Goal: Task Accomplishment & Management: Complete application form

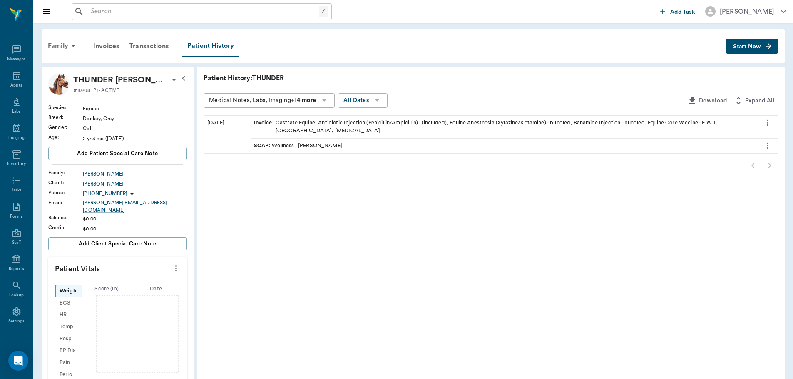
click at [123, 16] on input "text" at bounding box center [202, 12] width 231 height 12
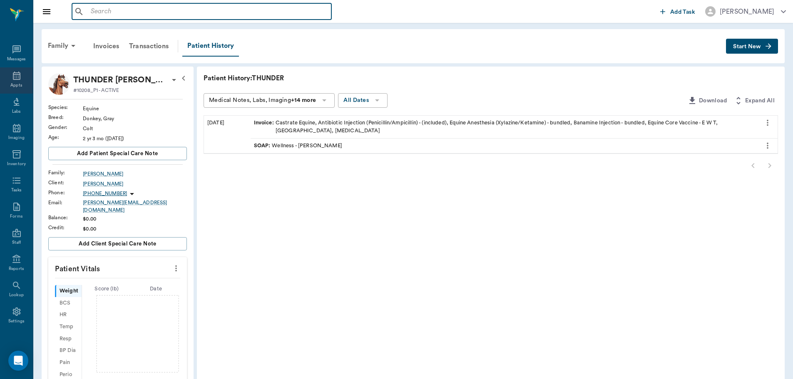
click at [12, 70] on div "Appts" at bounding box center [16, 80] width 33 height 26
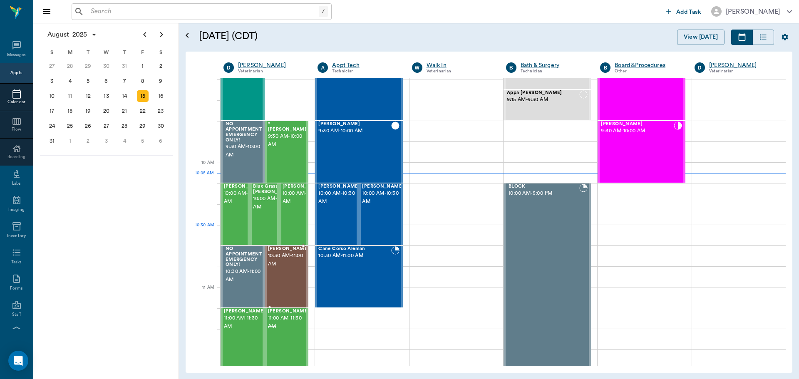
scroll to position [168, 0]
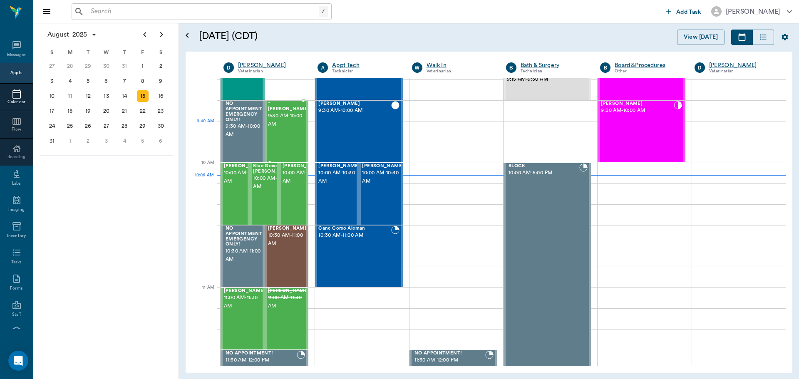
click at [283, 134] on div "*[PERSON_NAME] 9:30 AM - 10:00 AM" at bounding box center [289, 131] width 42 height 61
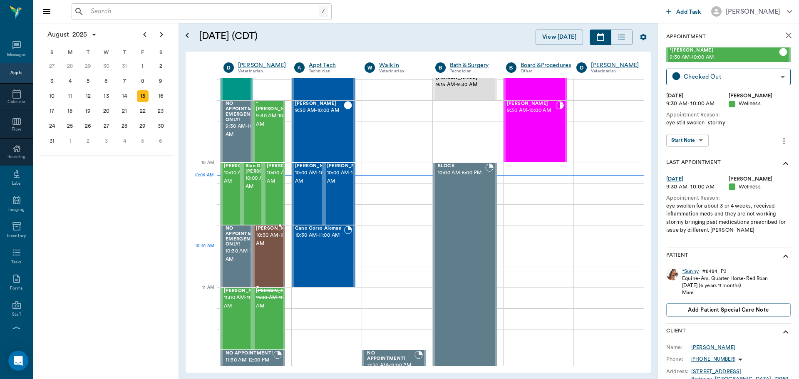
click at [263, 248] on span "10:30 AM - 11:00 AM" at bounding box center [277, 239] width 42 height 17
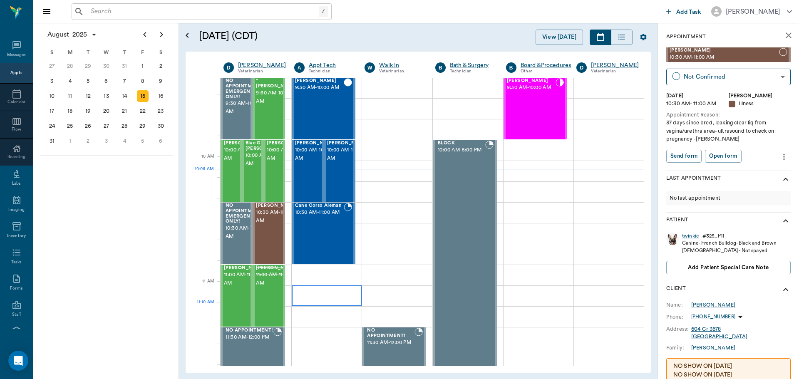
scroll to position [210, 0]
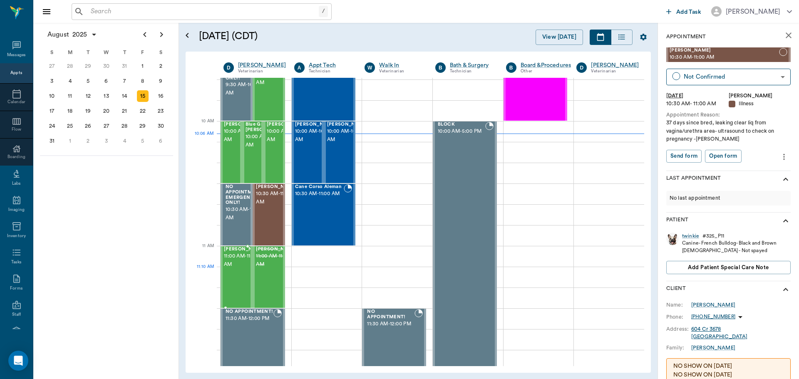
click at [227, 269] on span "11:00 AM - 11:30 AM" at bounding box center [245, 260] width 42 height 17
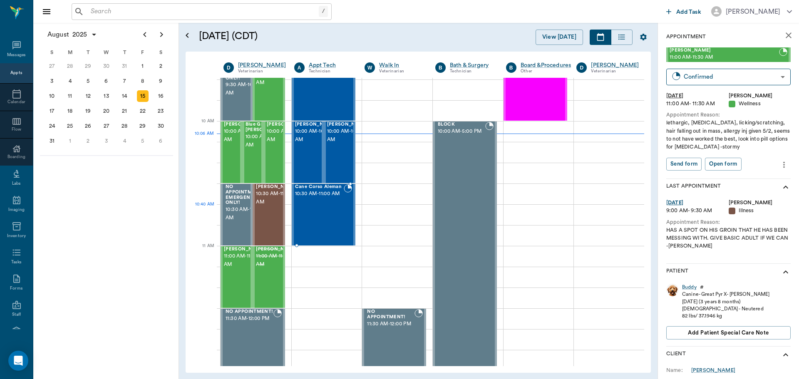
click at [330, 219] on div "Cane Corso Aleman 10:30 AM - 11:00 AM" at bounding box center [319, 214] width 49 height 61
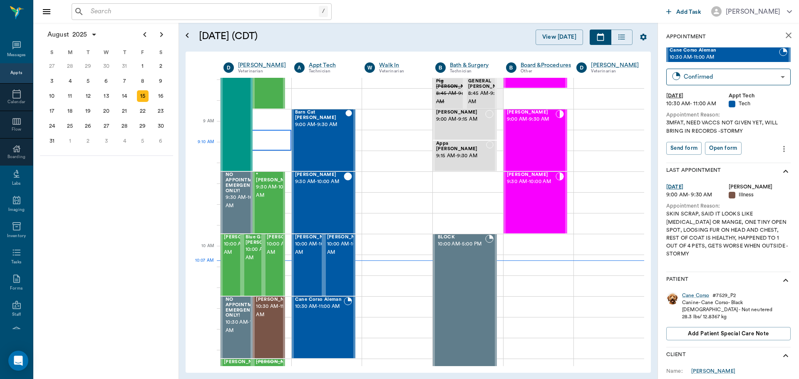
scroll to position [85, 0]
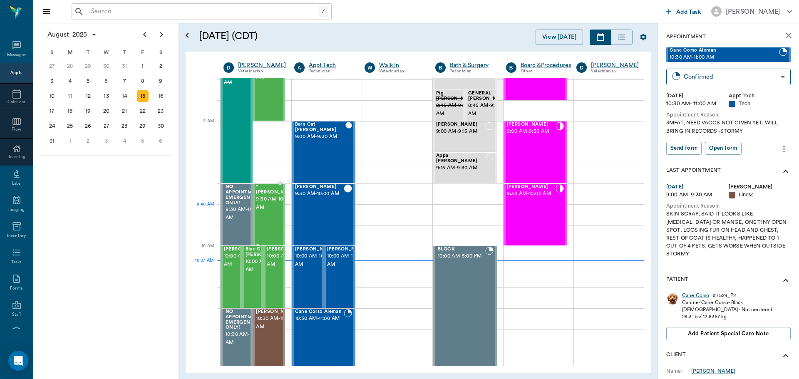
click at [269, 212] on span "9:30 AM - 10:00 AM" at bounding box center [277, 203] width 42 height 17
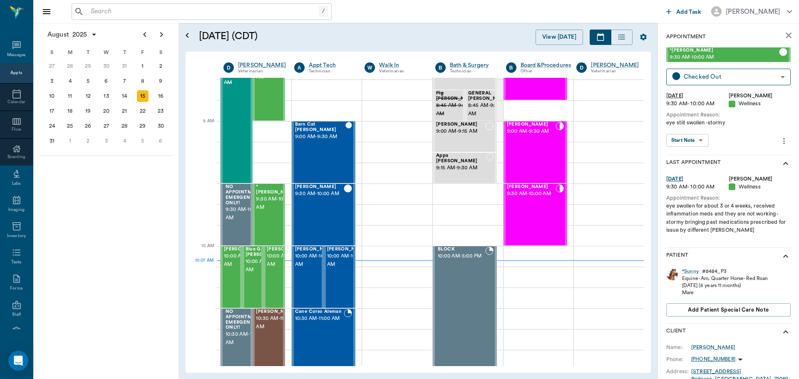
click at [697, 140] on body "/ ​ Add Task [PERSON_NAME] Nectar Messages Appts Calendar Flow Boarding Labs Im…" at bounding box center [399, 189] width 799 height 379
click at [694, 157] on button "View SOAP" at bounding box center [683, 158] width 28 height 10
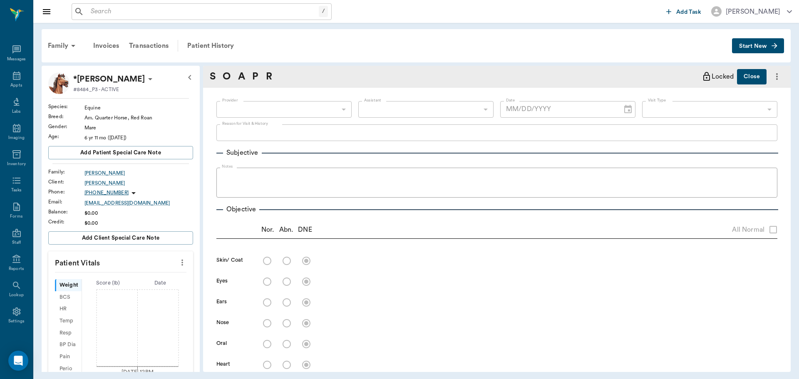
type input "63ec2f075fda476ae8351a4d"
type input "65d2be4f46e3a538d89b8c14"
type textarea "eye still swollen -stormy"
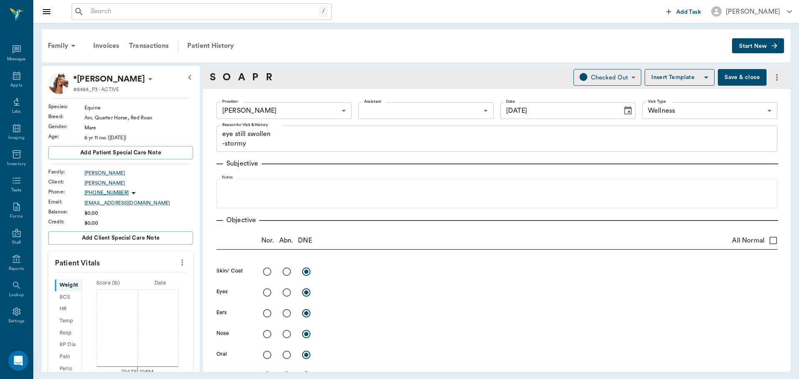
type input "[DATE]"
click at [286, 296] on input "radio" at bounding box center [286, 292] width 17 height 17
radio input "true"
click at [349, 293] on textarea at bounding box center [550, 293] width 456 height 10
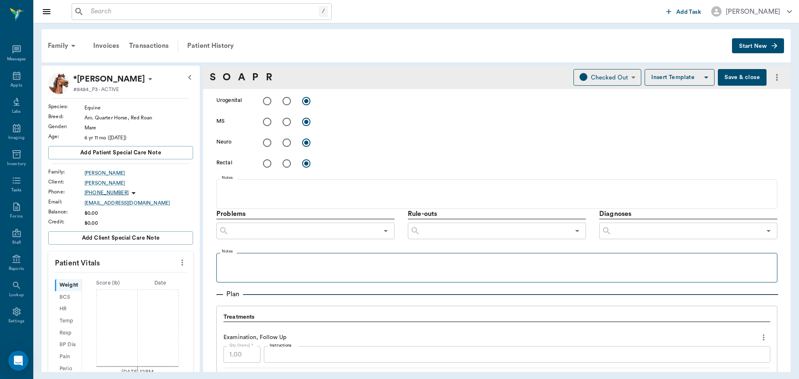
scroll to position [333, 0]
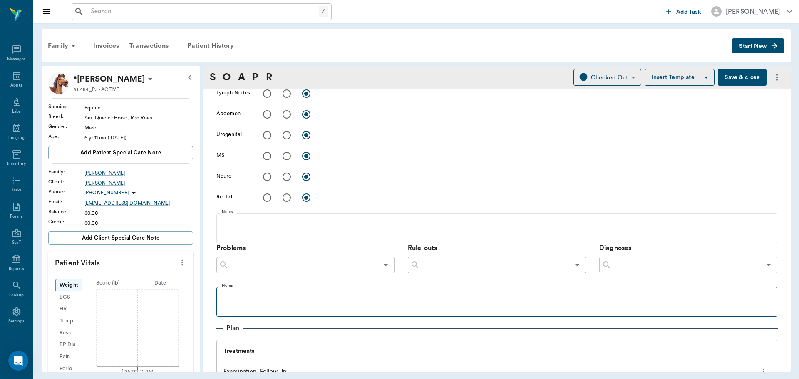
type textarea "L eyebrow bone is slightly enlarged, puffy at medial part of eye from I think e…"
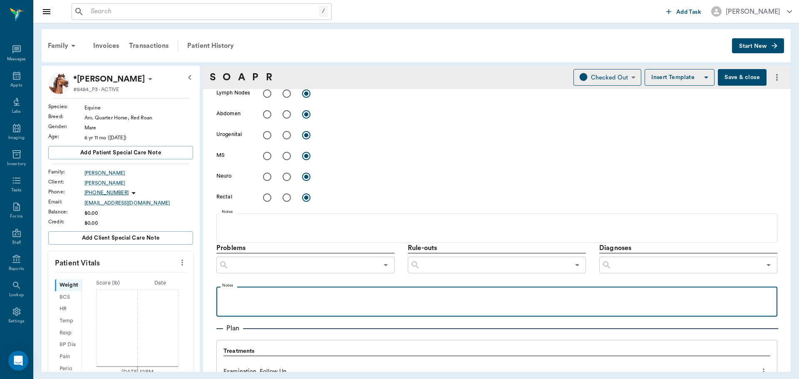
click at [302, 299] on p at bounding box center [497, 296] width 553 height 10
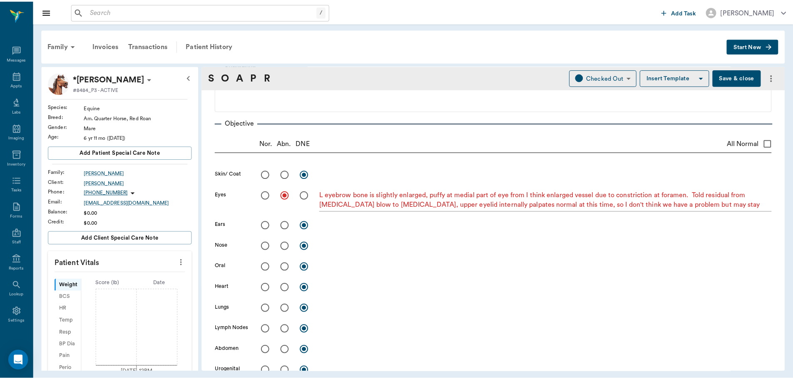
scroll to position [83, 0]
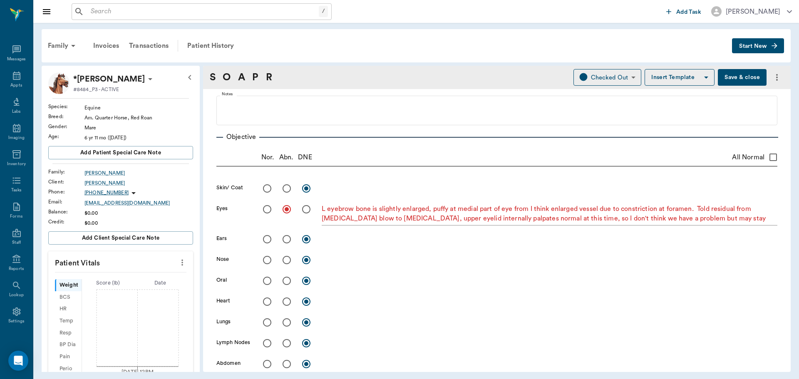
click at [728, 76] on button "Save & close" at bounding box center [742, 77] width 49 height 17
